Goal: Task Accomplishment & Management: Manage account settings

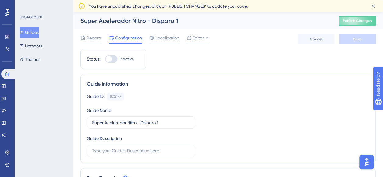
click at [30, 33] on button "Guides" at bounding box center [29, 32] width 19 height 11
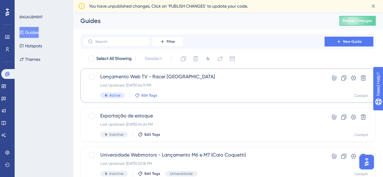
click at [150, 94] on span "Edit Tags" at bounding box center [149, 95] width 16 height 5
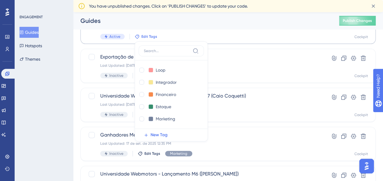
scroll to position [23, 0]
click at [57, 87] on div "ENGAGEMENT Guides Hotspots Themes" at bounding box center [44, 90] width 59 height 181
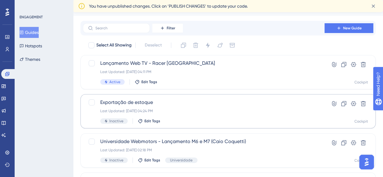
scroll to position [0, 0]
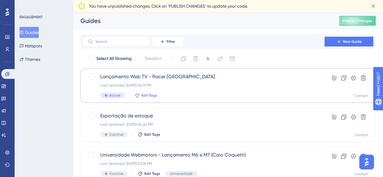
click at [150, 95] on span "Edit Tags" at bounding box center [149, 95] width 16 height 5
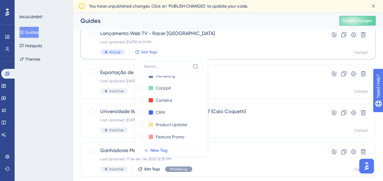
scroll to position [97, 0]
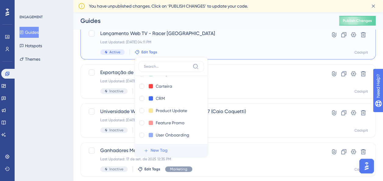
drag, startPoint x: 173, startPoint y: 110, endPoint x: 159, endPoint y: 151, distance: 43.7
click at [159, 151] on span "New Tag" at bounding box center [159, 150] width 17 height 7
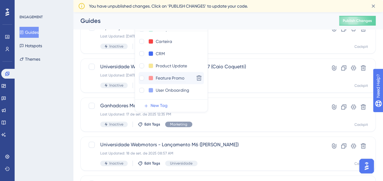
scroll to position [77, 0]
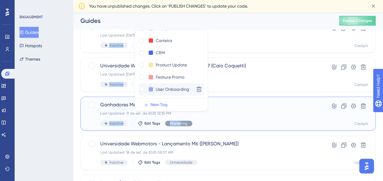
drag, startPoint x: 178, startPoint y: 121, endPoint x: 171, endPoint y: 83, distance: 38.4
click at [171, 83] on div "Select All Showing Deselect Lançamento Web TV - Racer Brasil Last Updated: 23 d…" at bounding box center [227, 165] width 295 height 400
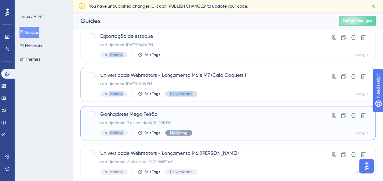
scroll to position [62, 0]
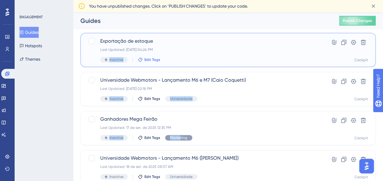
click at [153, 60] on span "Edit Tags" at bounding box center [152, 59] width 16 height 5
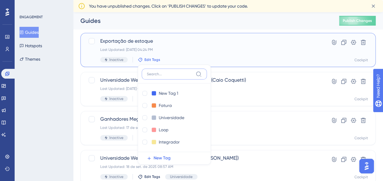
scroll to position [86, 0]
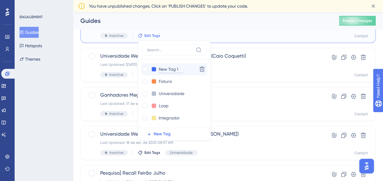
click at [177, 68] on input "New Tag 1" at bounding box center [171, 70] width 24 height 8
drag, startPoint x: 177, startPoint y: 70, endPoint x: 156, endPoint y: 71, distance: 21.1
click at [156, 71] on div "New Tag 1 New Tag 1" at bounding box center [168, 70] width 53 height 8
type input "We"
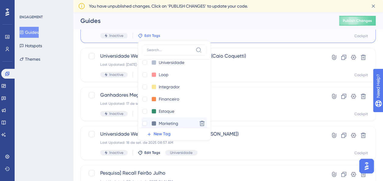
scroll to position [0, 0]
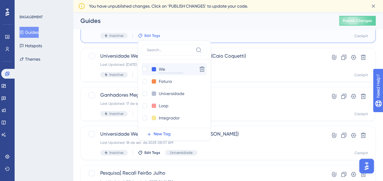
click at [166, 67] on input "We" at bounding box center [171, 70] width 24 height 8
type input "Web"
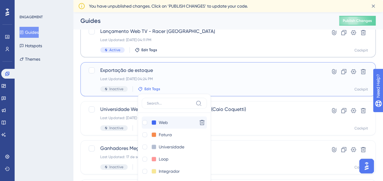
scroll to position [33, 0]
click at [167, 122] on input "Web" at bounding box center [171, 123] width 24 height 8
type input "Web TV"
click at [142, 122] on div at bounding box center [144, 122] width 5 height 5
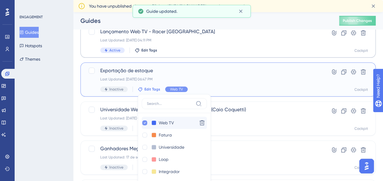
checkbox input "true"
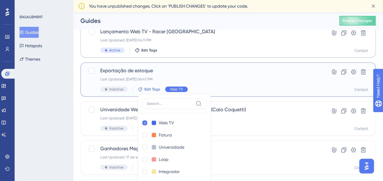
click at [181, 88] on span "Web TV" at bounding box center [176, 89] width 13 height 5
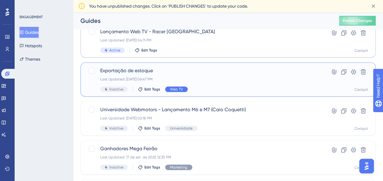
click at [182, 90] on div "Web TV" at bounding box center [176, 89] width 23 height 5
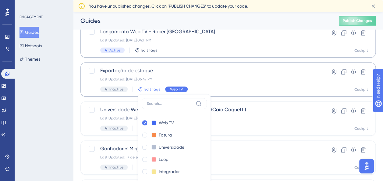
scroll to position [86, 0]
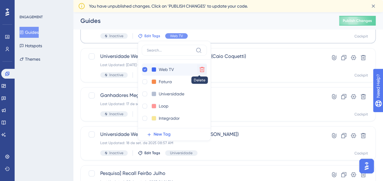
click at [201, 67] on icon at bounding box center [202, 69] width 5 height 5
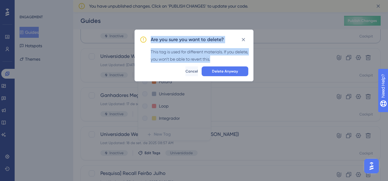
drag, startPoint x: 227, startPoint y: 58, endPoint x: 132, endPoint y: 52, distance: 95.9
click at [132, 52] on div "Are you sure you want to delete? This tag is used for different materials. If y…" at bounding box center [194, 90] width 388 height 181
copy div "Are you sure you want to delete? This tag is used for different materials. If y…"
click at [230, 71] on span "Delete Anyway" at bounding box center [225, 71] width 26 height 5
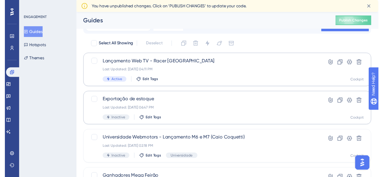
scroll to position [0, 0]
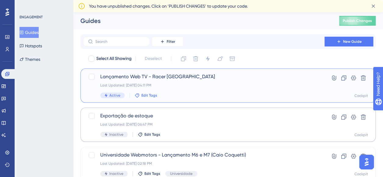
click at [154, 95] on span "Edit Tags" at bounding box center [149, 95] width 16 height 5
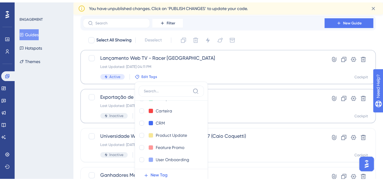
scroll to position [30, 0]
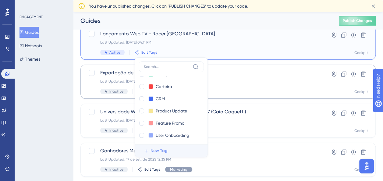
click at [168, 152] on button "New Tag" at bounding box center [173, 151] width 69 height 12
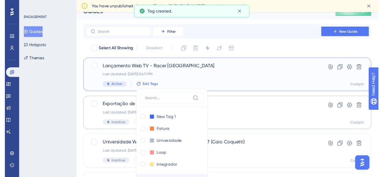
scroll to position [0, 0]
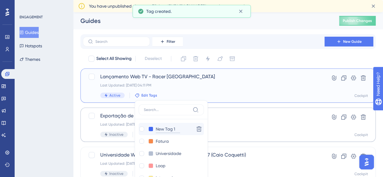
click at [174, 128] on input "New Tag 1" at bounding box center [168, 129] width 24 height 8
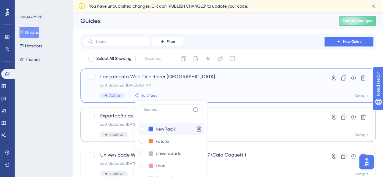
drag, startPoint x: 160, startPoint y: 128, endPoint x: 152, endPoint y: 127, distance: 8.9
click at [152, 127] on div "New Tag 1 New Tag 1" at bounding box center [165, 129] width 53 height 8
type input "W"
click at [165, 128] on input "W" at bounding box center [168, 129] width 24 height 8
type input "Web"
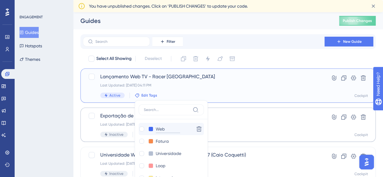
click at [167, 129] on input "Web" at bounding box center [168, 129] width 24 height 8
type input "Web TV"
click at [141, 129] on div at bounding box center [141, 128] width 5 height 5
checkbox input "true"
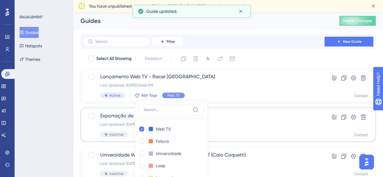
click at [66, 125] on div "ENGAGEMENT Guides Hotspots Themes" at bounding box center [44, 88] width 59 height 177
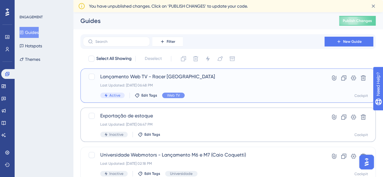
click at [197, 80] on div "Lançamento Web TV - Racer Brasil Last Updated: 23 de set. de 2025 06:48 PM Acti…" at bounding box center [203, 85] width 207 height 25
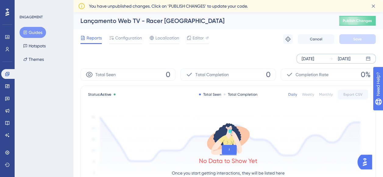
click at [365, 57] on div "[DATE] [DATE]" at bounding box center [336, 59] width 79 height 10
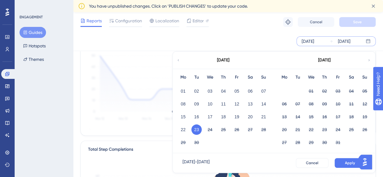
scroll to position [63, 0]
click at [121, 21] on span "Configuration" at bounding box center [128, 20] width 27 height 7
